Goal: Information Seeking & Learning: Learn about a topic

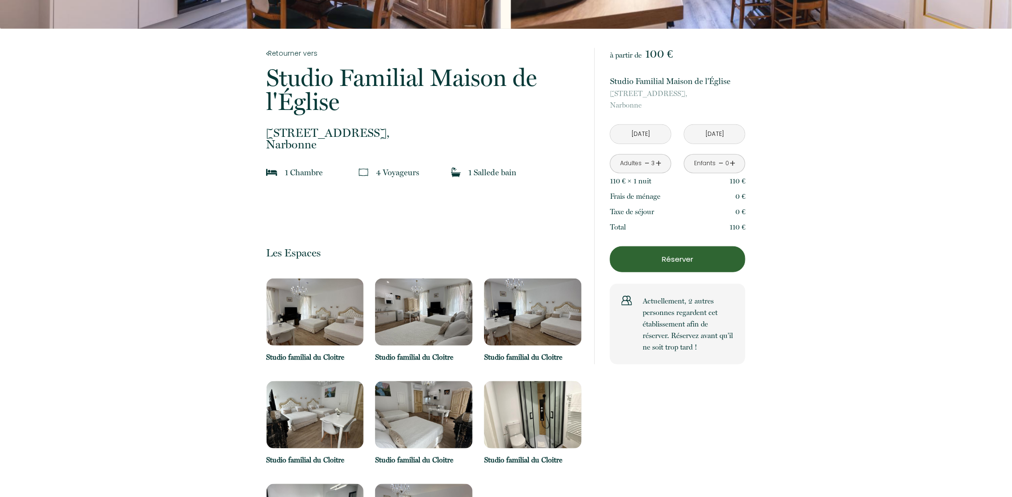
scroll to position [160, 0]
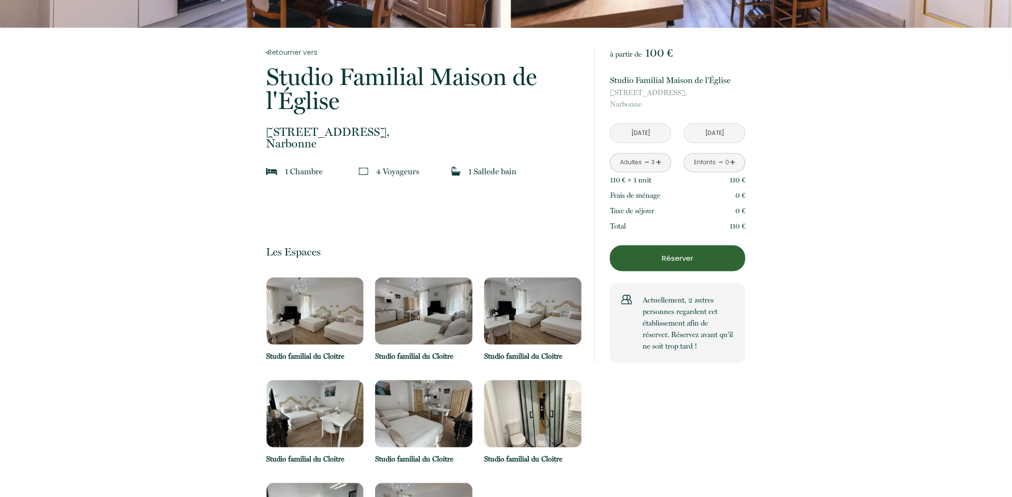
click at [325, 309] on img at bounding box center [315, 311] width 97 height 67
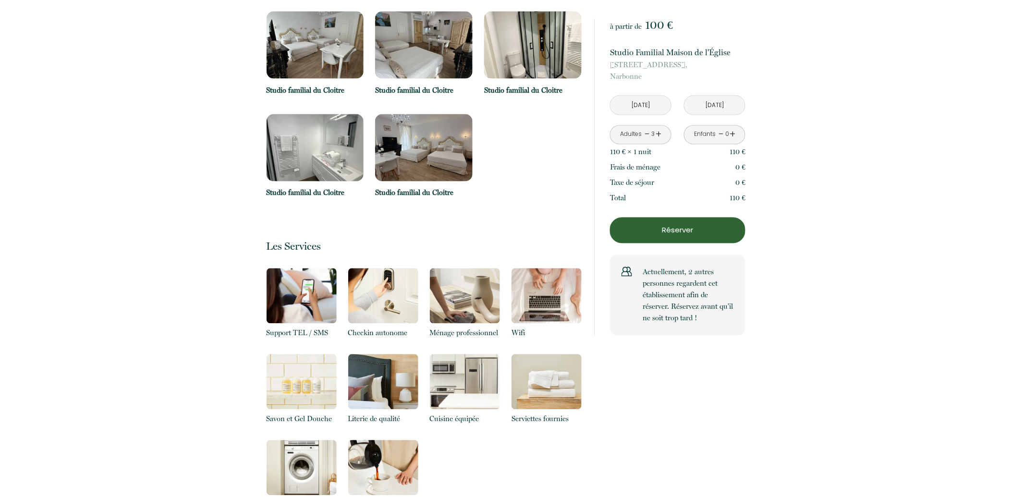
scroll to position [534, 0]
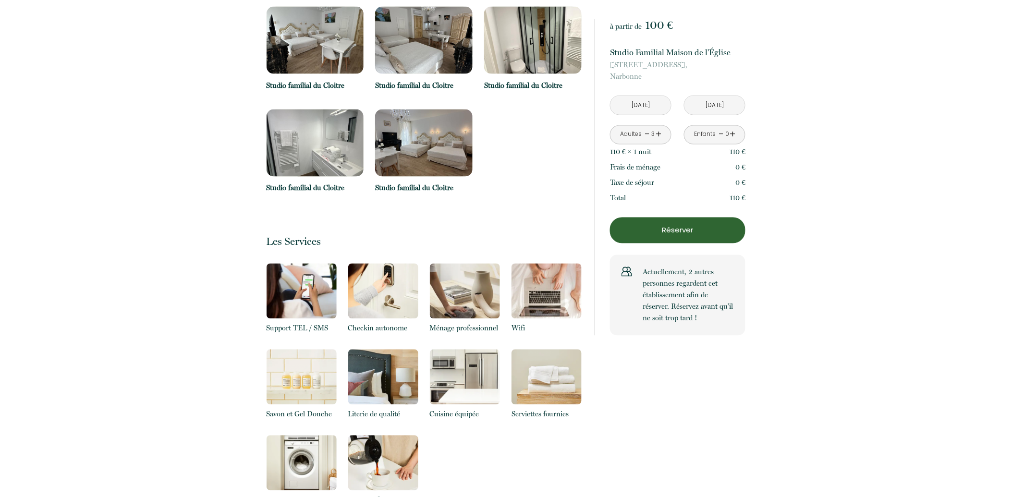
click at [327, 172] on img at bounding box center [315, 142] width 97 height 67
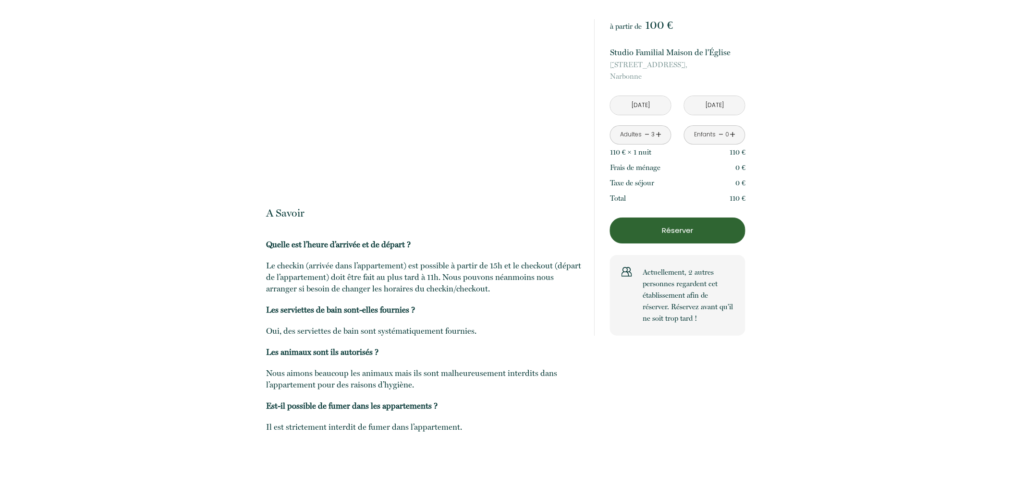
scroll to position [1127, 0]
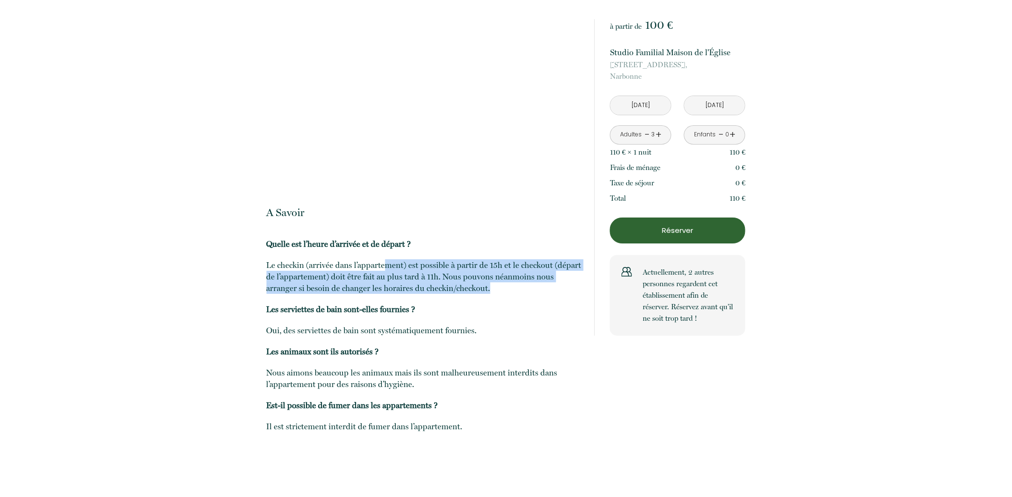
drag, startPoint x: 385, startPoint y: 258, endPoint x: 496, endPoint y: 293, distance: 116.8
click at [496, 293] on p "Le checkin (arrivée dans l’appartement) est possible à partir de 15h et le chec…" at bounding box center [424, 276] width 315 height 35
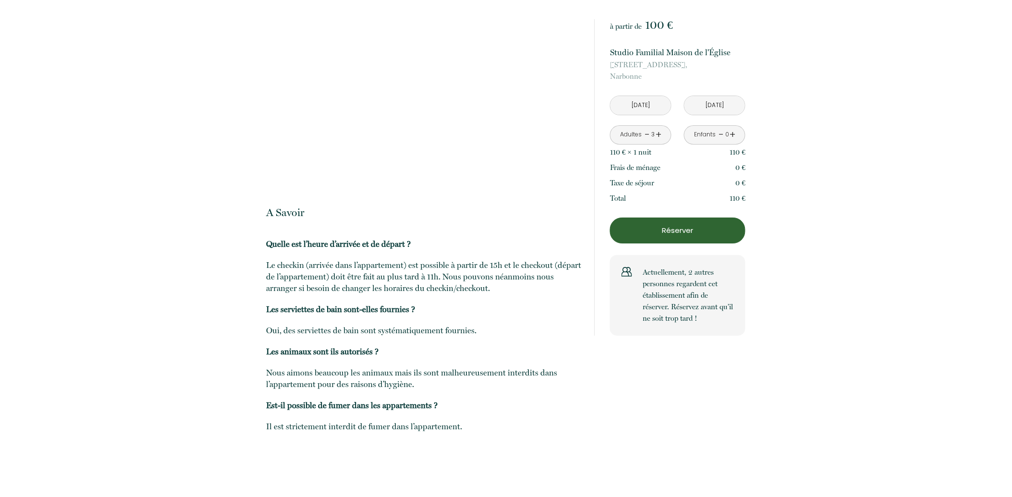
drag, startPoint x: 496, startPoint y: 293, endPoint x: 472, endPoint y: 305, distance: 27.3
click at [472, 305] on p "Les serviettes de bain sont-elles fournies ?" at bounding box center [424, 309] width 315 height 12
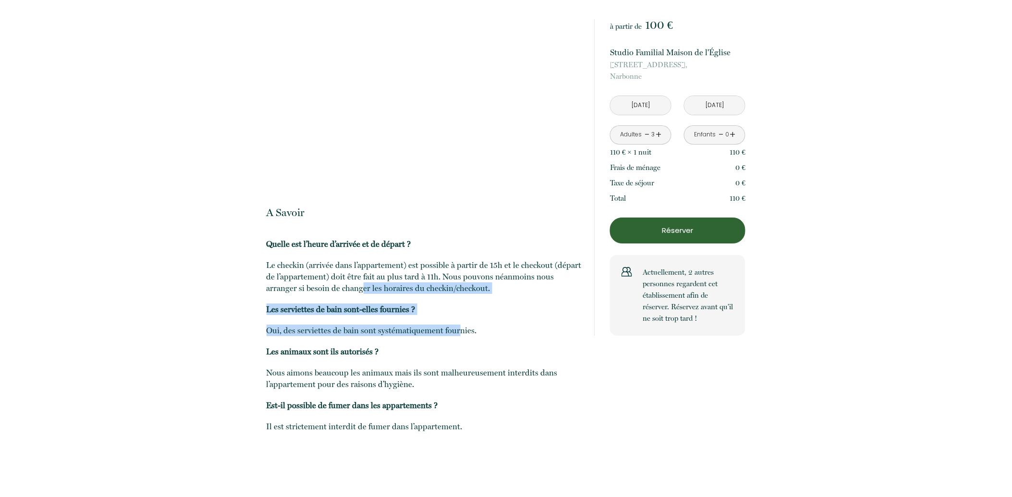
drag, startPoint x: 362, startPoint y: 287, endPoint x: 459, endPoint y: 342, distance: 112.0
click at [459, 342] on p "Quelle est l’heure d’arrivée et de départ ? Le checkin (arrivée dans l’appartem…" at bounding box center [424, 345] width 315 height 215
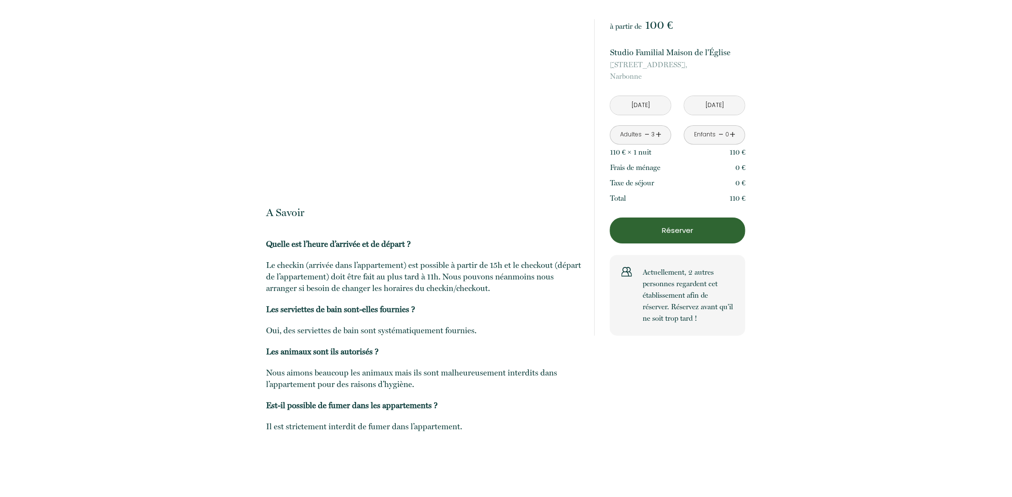
drag, startPoint x: 459, startPoint y: 342, endPoint x: 447, endPoint y: 366, distance: 26.4
click at [448, 365] on p "Quelle est l’heure d’arrivée et de départ ? Le checkin (arrivée dans l’appartem…" at bounding box center [424, 345] width 315 height 215
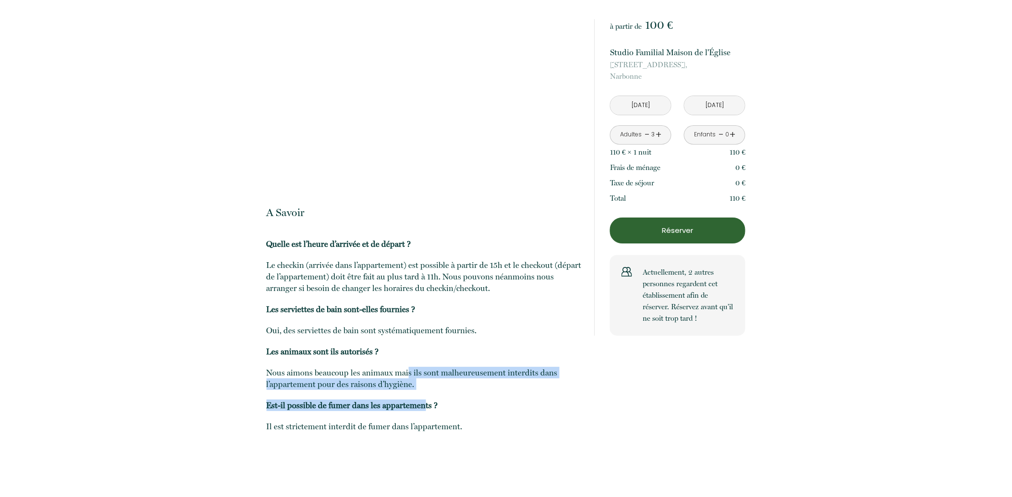
drag, startPoint x: 420, startPoint y: 393, endPoint x: 397, endPoint y: 360, distance: 39.7
click at [397, 360] on p "Quelle est l’heure d’arrivée et de départ ? Le checkin (arrivée dans l’appartem…" at bounding box center [424, 345] width 315 height 215
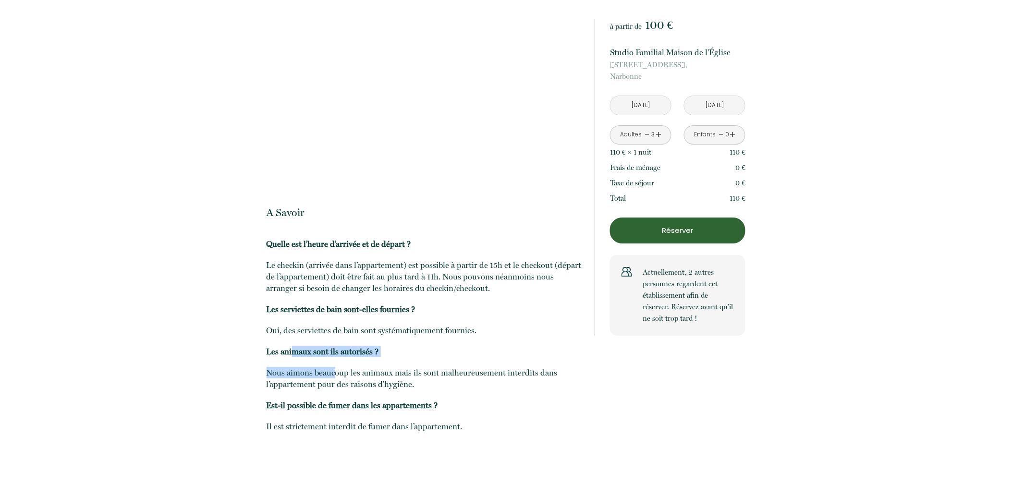
drag, startPoint x: 397, startPoint y: 360, endPoint x: 343, endPoint y: 377, distance: 57.0
click at [343, 377] on p "Quelle est l’heure d’arrivée et de départ ? Le checkin (arrivée dans l’appartem…" at bounding box center [424, 345] width 315 height 215
drag, startPoint x: 343, startPoint y: 377, endPoint x: 352, endPoint y: 380, distance: 10.0
click at [352, 380] on p "Nous aimons beaucoup les animaux mais ils sont malheureusement interdits dans l…" at bounding box center [424, 378] width 315 height 23
drag, startPoint x: 335, startPoint y: 344, endPoint x: 372, endPoint y: 352, distance: 37.9
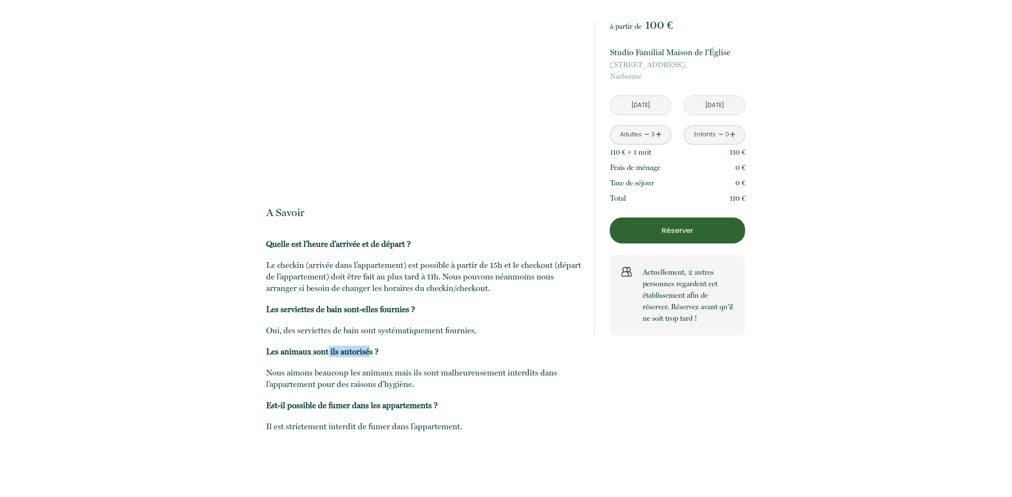
click at [372, 352] on p "Quelle est l’heure d’arrivée et de départ ? Le checkin (arrivée dans l’appartem…" at bounding box center [424, 345] width 315 height 215
drag, startPoint x: 372, startPoint y: 352, endPoint x: 439, endPoint y: 432, distance: 104.6
click at [439, 432] on p "Quelle est l’heure d’arrivée et de départ ? Le checkin (arrivée dans l’appartem…" at bounding box center [424, 345] width 315 height 215
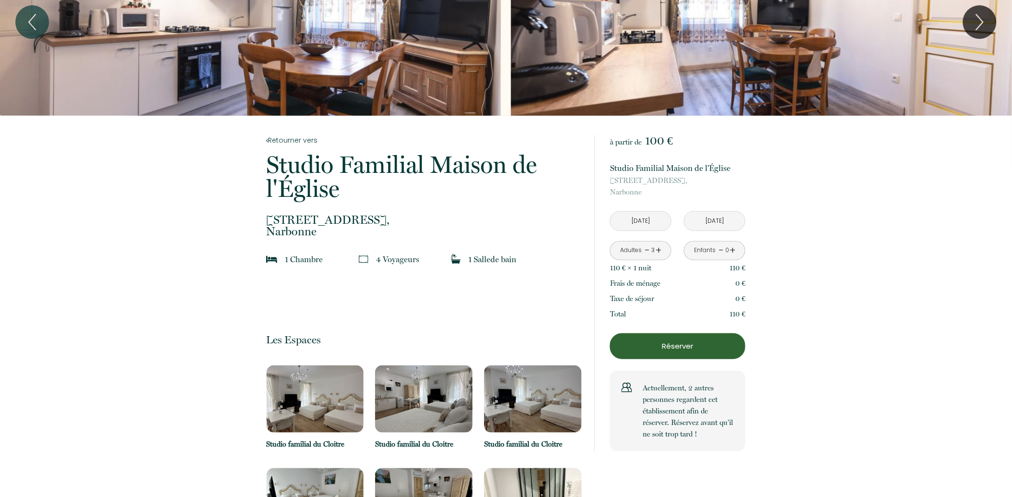
scroll to position [0, 0]
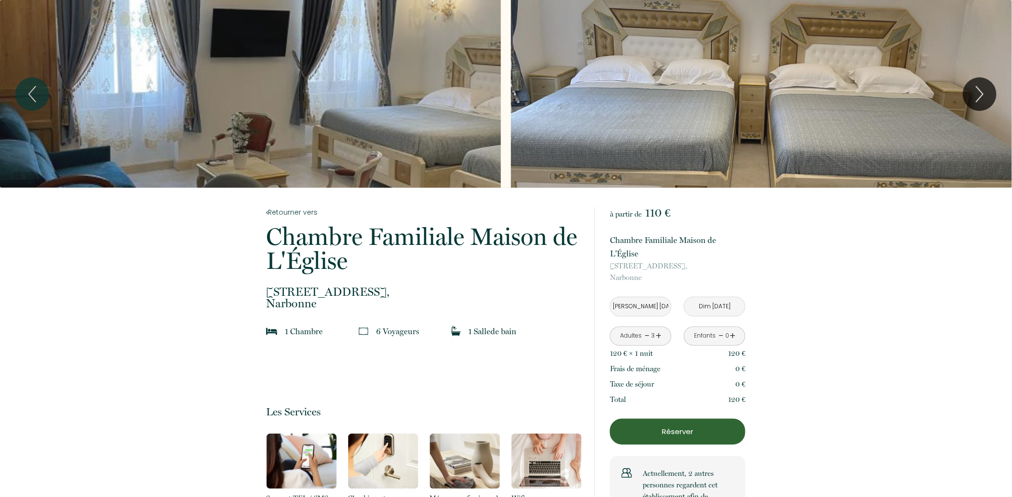
click at [334, 112] on div "Slideshow" at bounding box center [250, 94] width 501 height 188
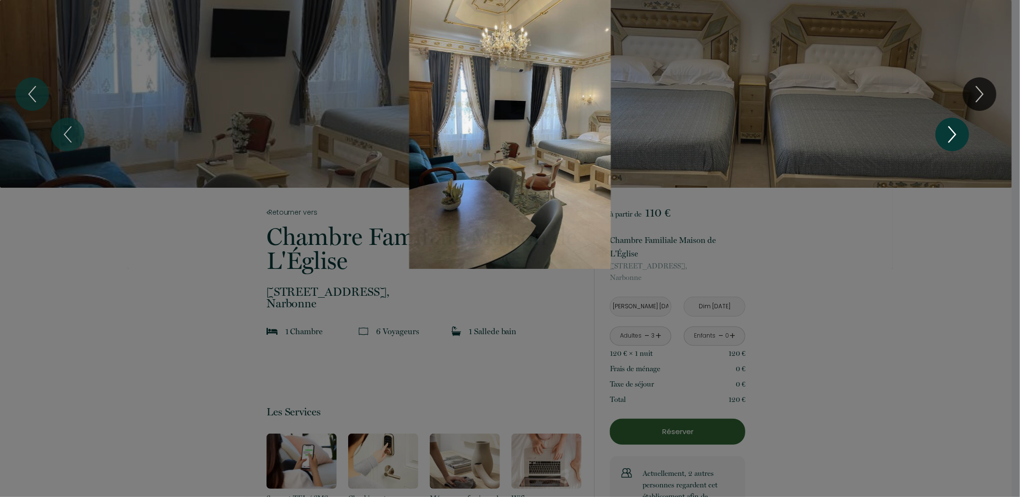
click at [952, 126] on icon "Next" at bounding box center [952, 134] width 20 height 29
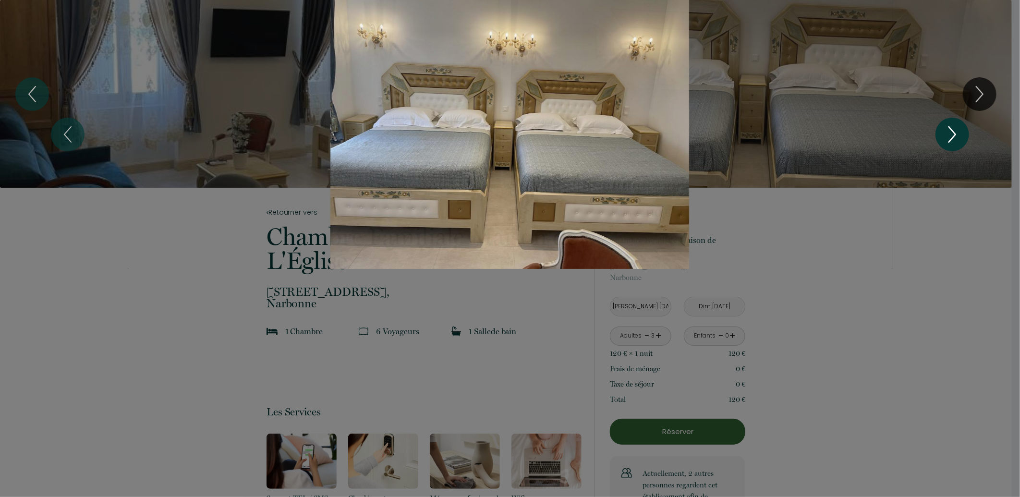
click at [946, 131] on icon "Next" at bounding box center [952, 134] width 20 height 29
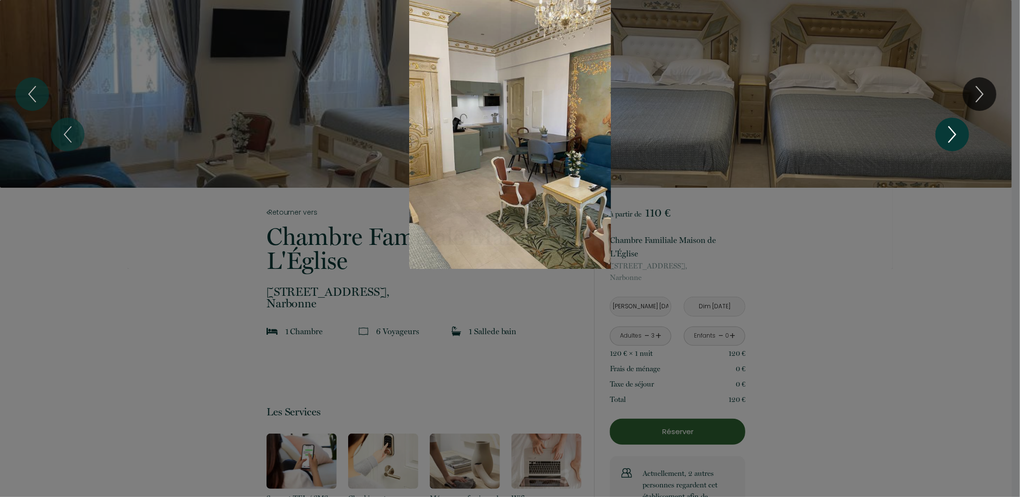
click at [946, 131] on icon "Next" at bounding box center [952, 134] width 20 height 29
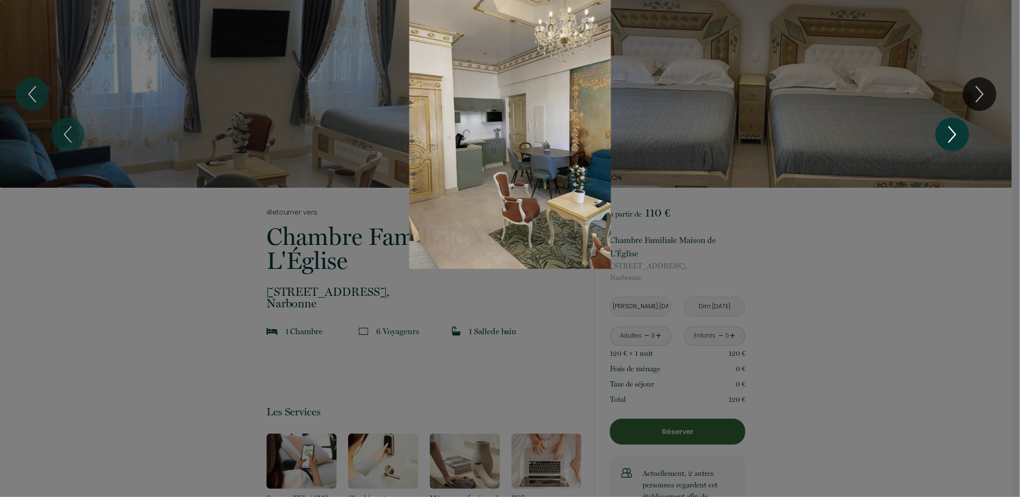
click at [946, 131] on icon "Next" at bounding box center [952, 134] width 20 height 29
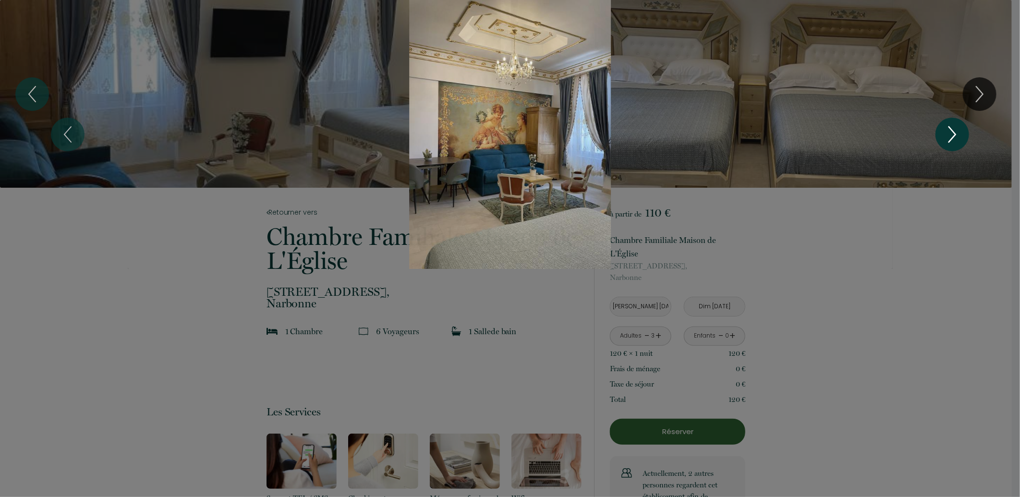
click at [946, 131] on icon "Next" at bounding box center [952, 134] width 20 height 29
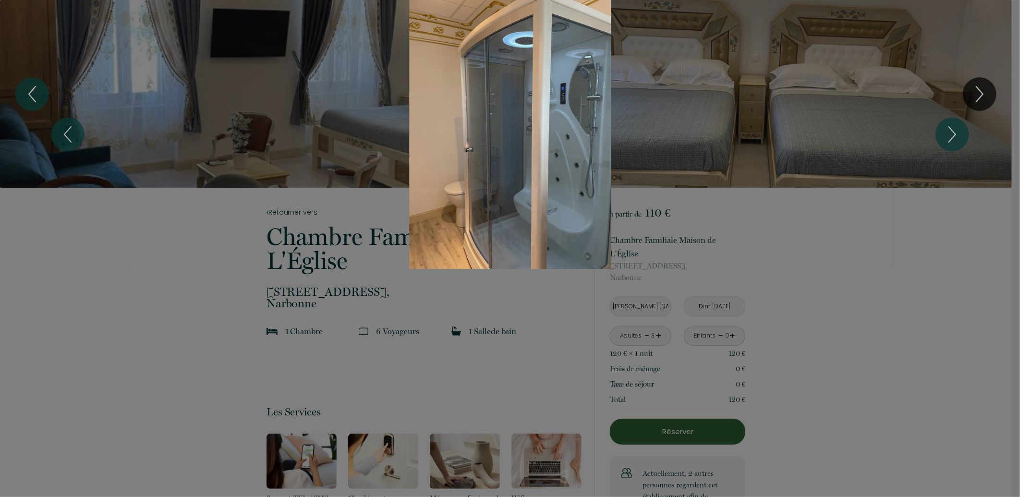
click at [983, 31] on div "1 2 3 4 5 6 7" at bounding box center [510, 134] width 1020 height 269
